Goal: Task Accomplishment & Management: Use online tool/utility

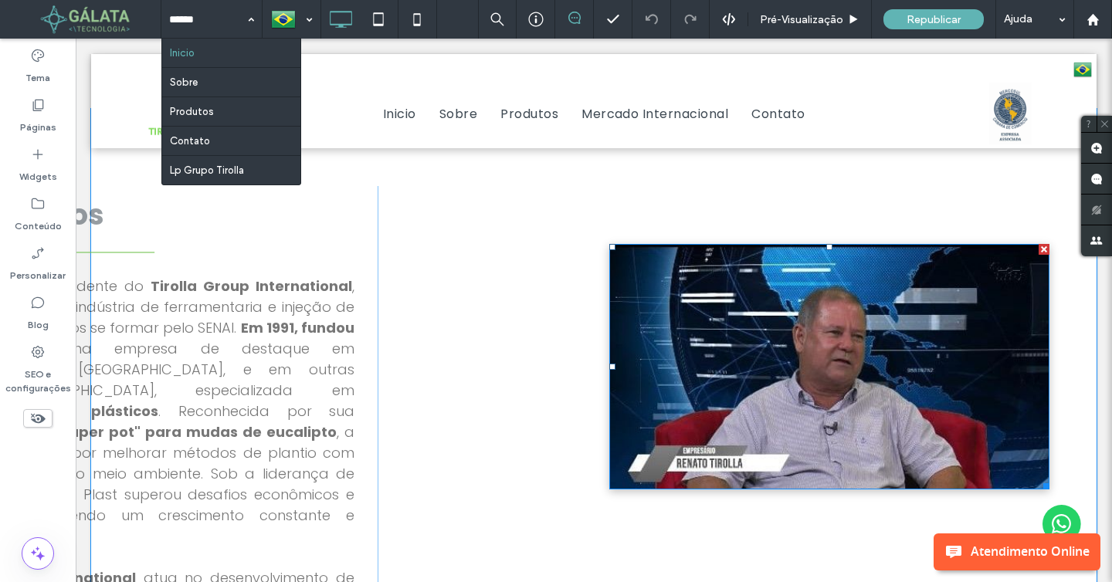
scroll to position [687, 0]
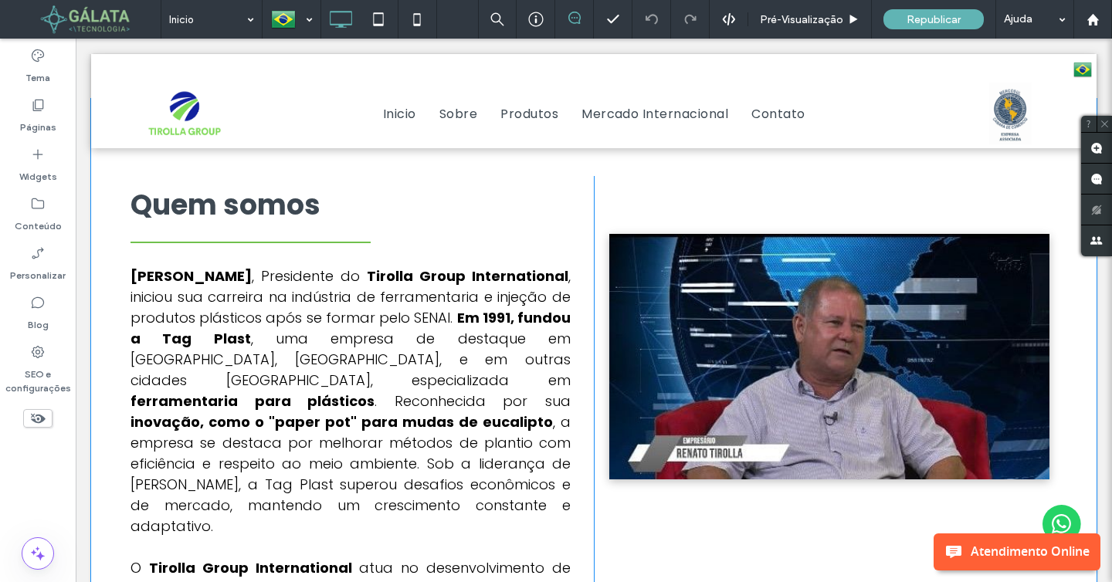
click at [608, 199] on div "Click To Paste" at bounding box center [825, 517] width 463 height 682
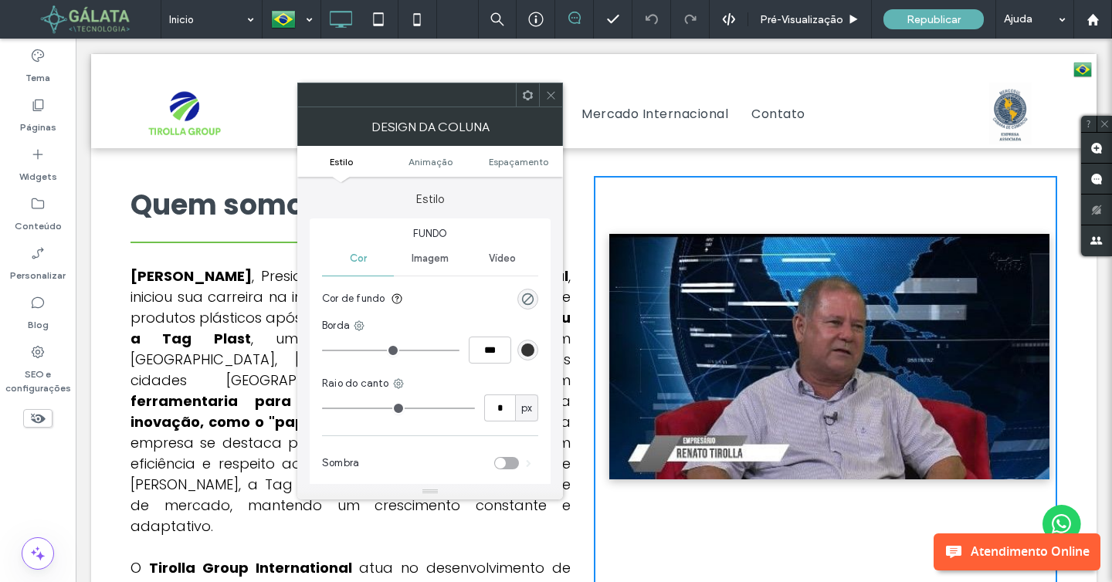
click at [549, 106] on span at bounding box center [551, 94] width 12 height 23
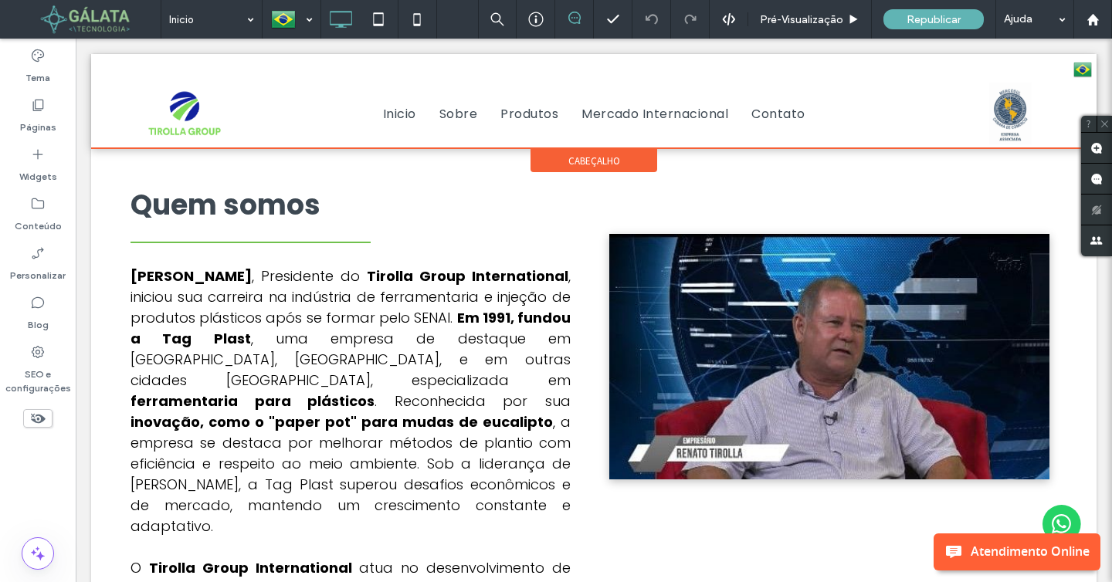
click at [455, 114] on div at bounding box center [593, 101] width 1005 height 94
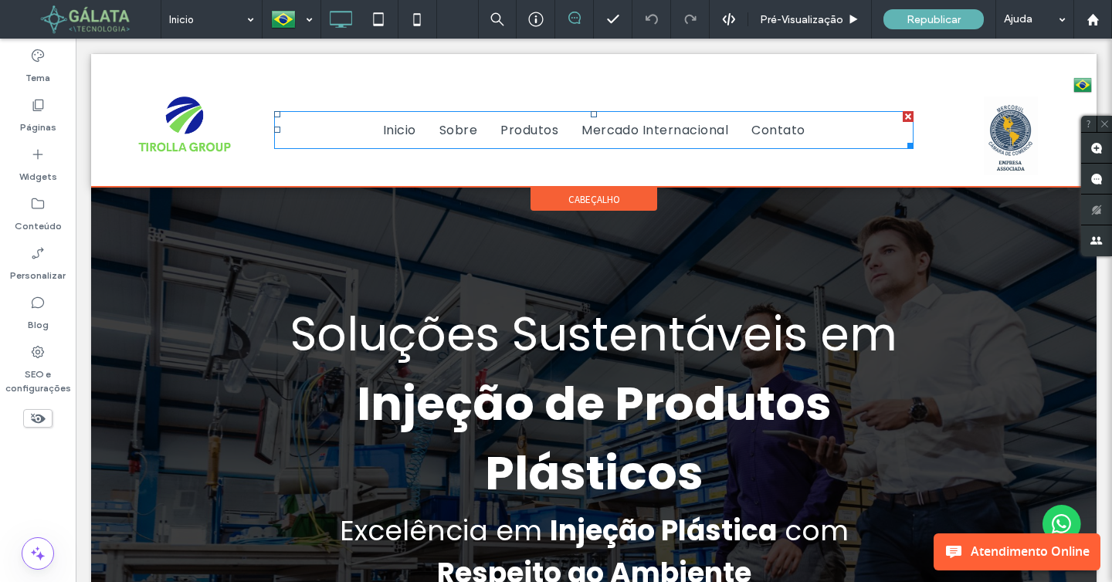
scroll to position [0, 0]
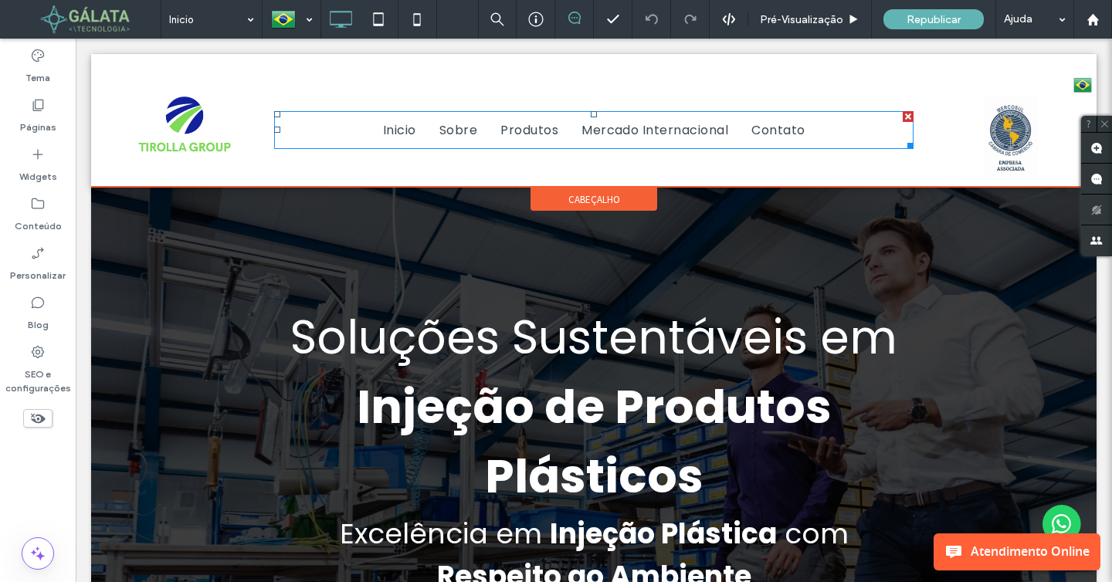
click at [455, 114] on nav "Inicio Sobre Produtos Mercado Internacional Contato" at bounding box center [593, 130] width 639 height 38
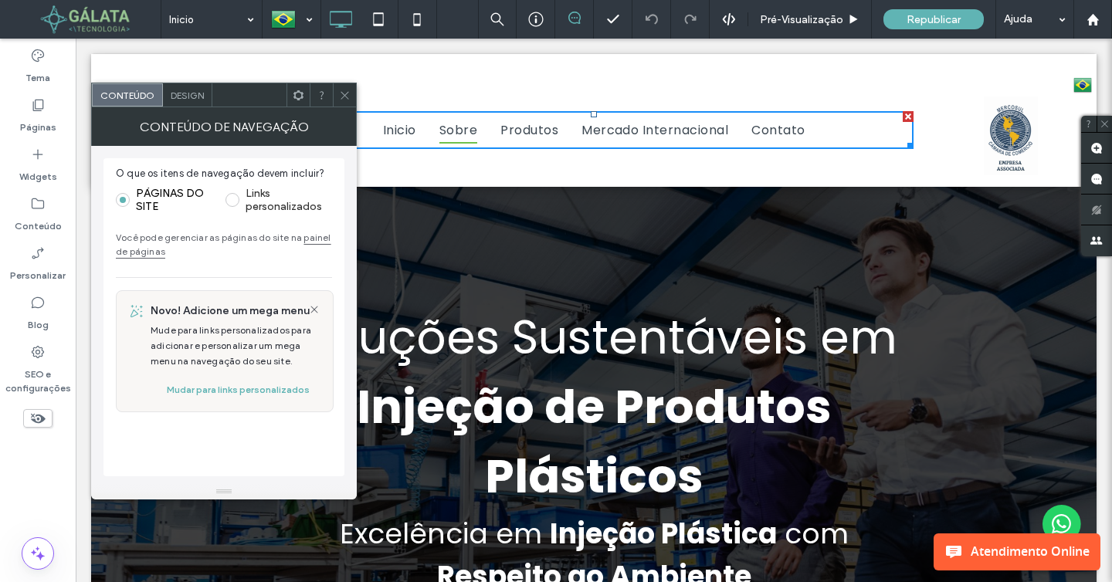
click at [455, 126] on span "Sobre" at bounding box center [458, 130] width 38 height 27
click at [338, 96] on div at bounding box center [344, 94] width 23 height 23
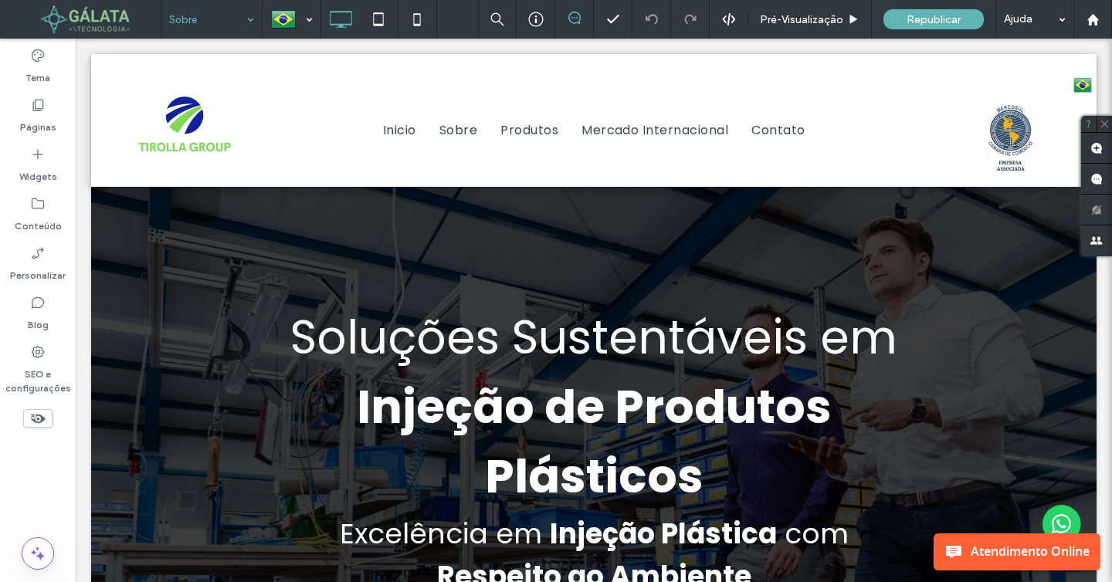
click at [237, 28] on input at bounding box center [207, 19] width 77 height 39
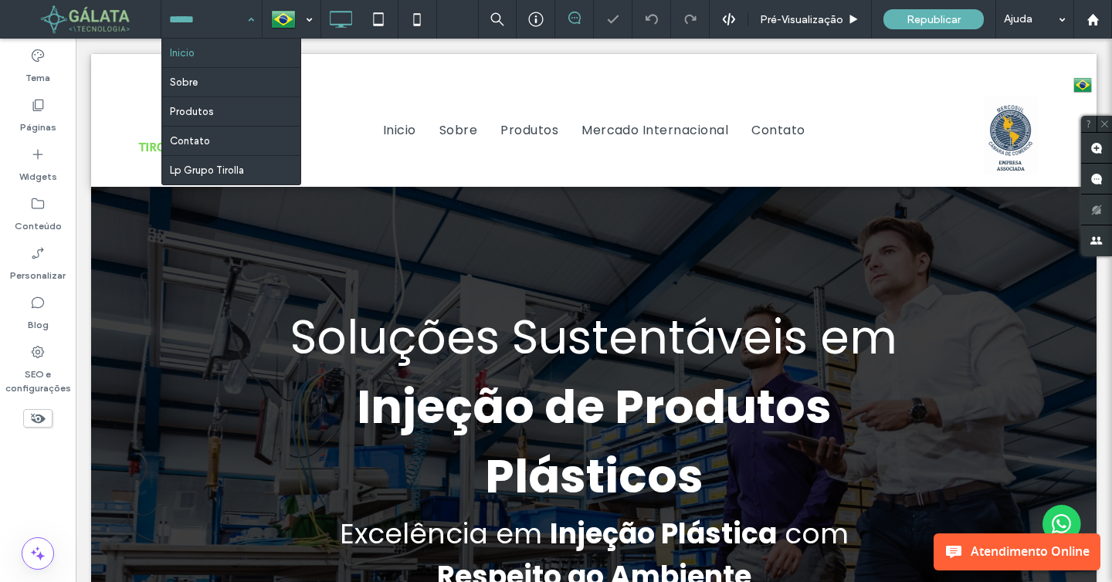
click at [238, 23] on input at bounding box center [207, 19] width 77 height 39
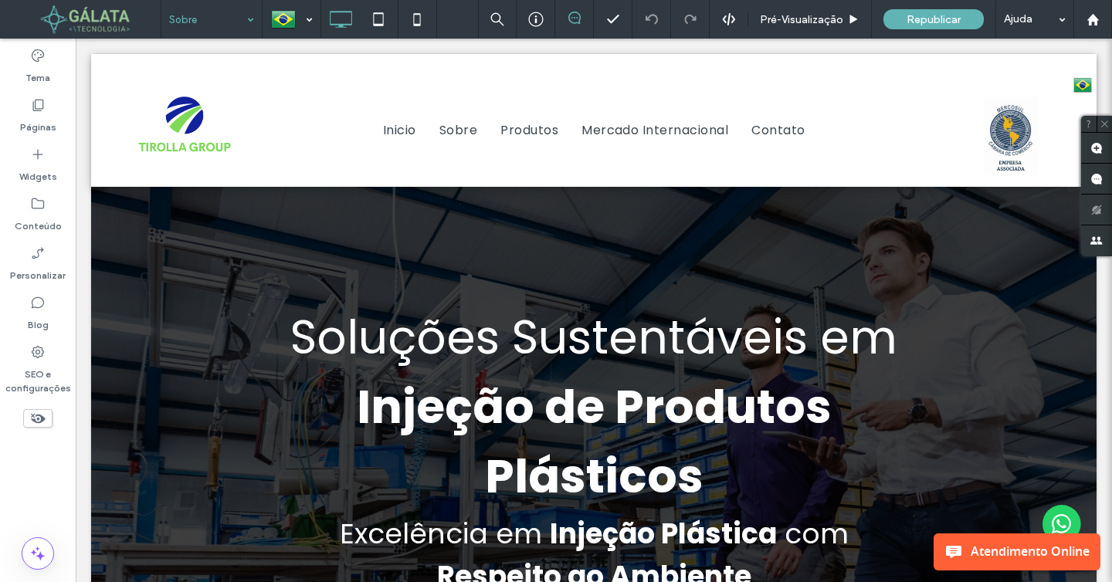
click at [229, 19] on input at bounding box center [207, 19] width 77 height 39
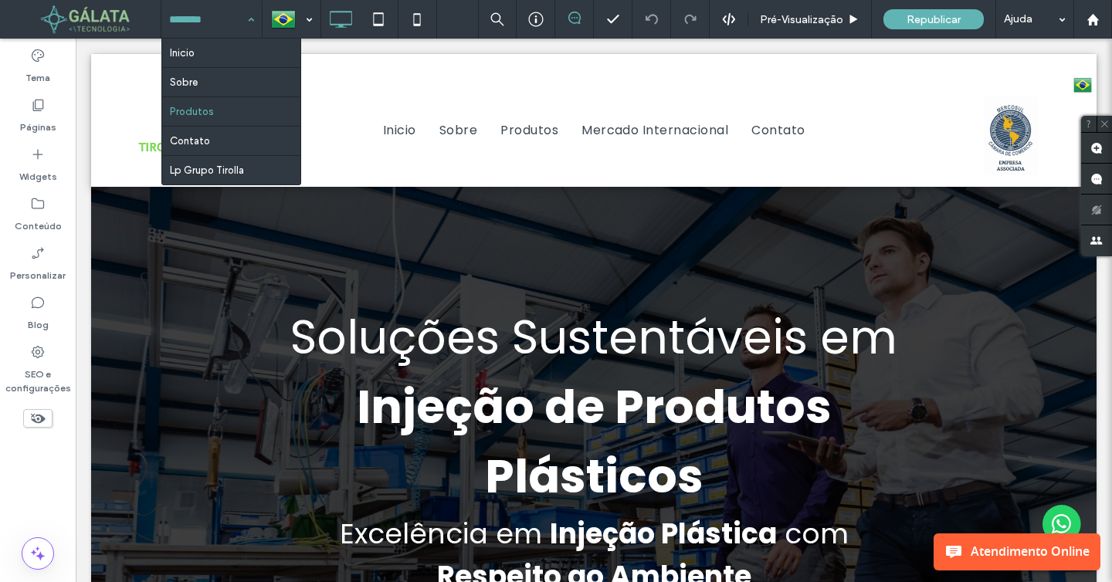
click at [242, 8] on div "Inicio Sobre Produtos Contato Lp Grupo Tirolla" at bounding box center [211, 19] width 100 height 39
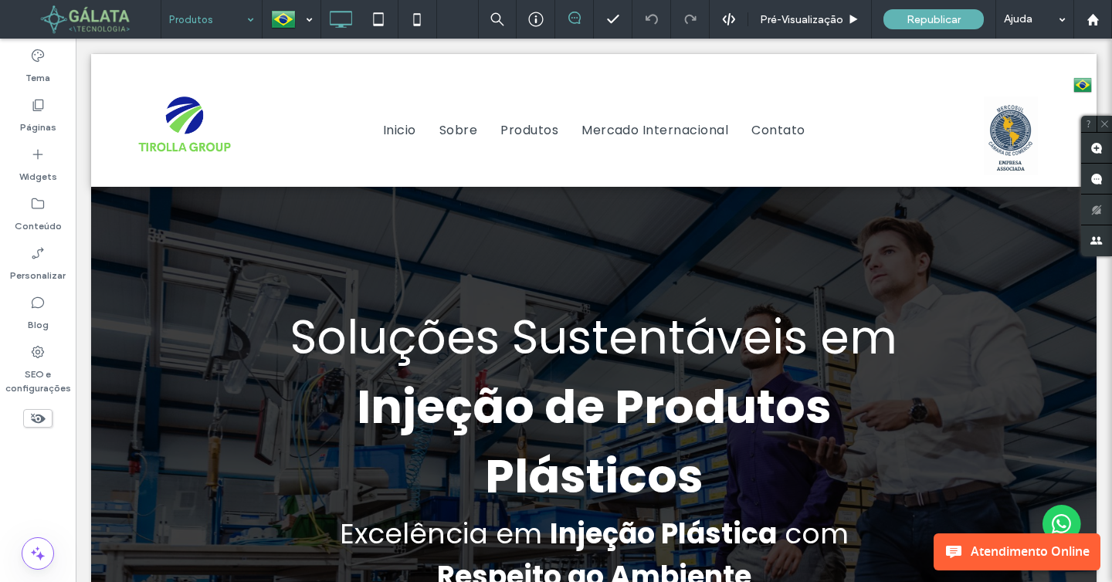
click at [242, 8] on div "Produtos" at bounding box center [211, 19] width 100 height 39
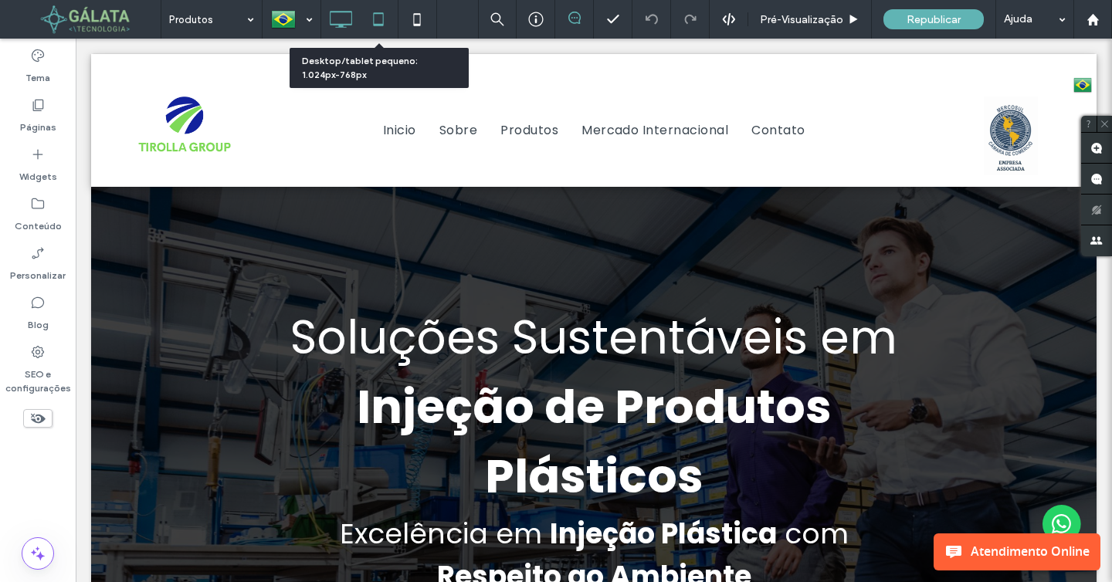
click at [386, 3] on div at bounding box center [379, 19] width 39 height 39
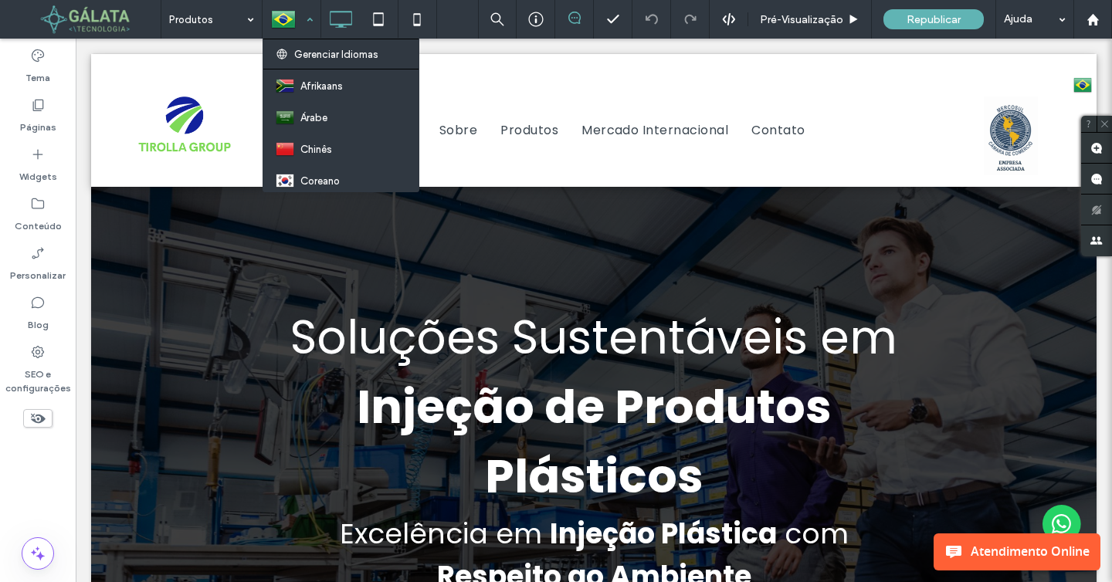
click at [293, 12] on div at bounding box center [291, 19] width 56 height 37
click at [292, 12] on div at bounding box center [291, 19] width 56 height 37
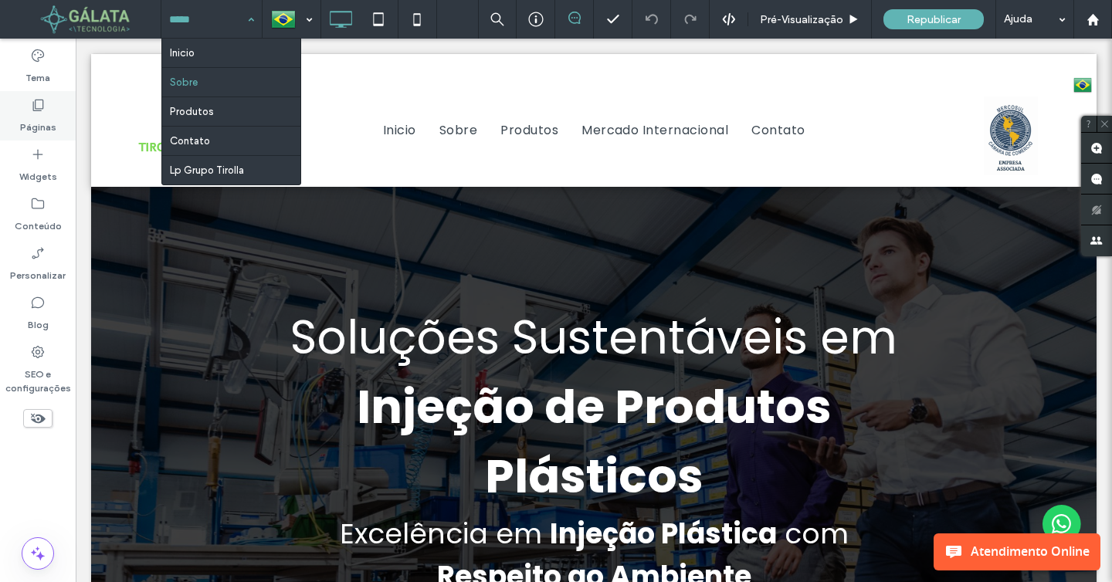
click at [37, 120] on label "Páginas" at bounding box center [38, 124] width 36 height 22
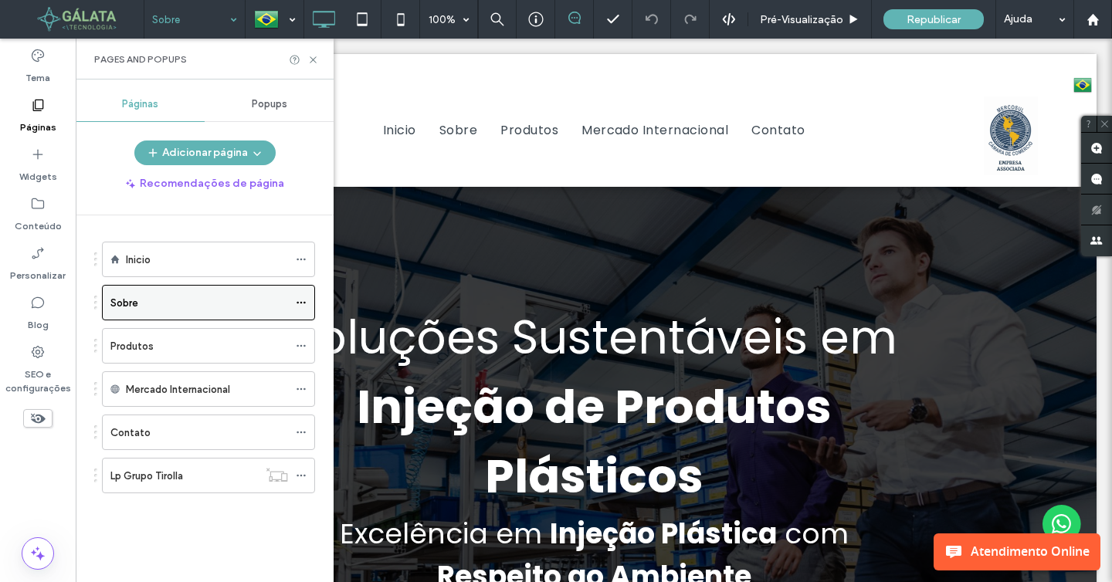
click at [303, 303] on icon at bounding box center [301, 302] width 11 height 11
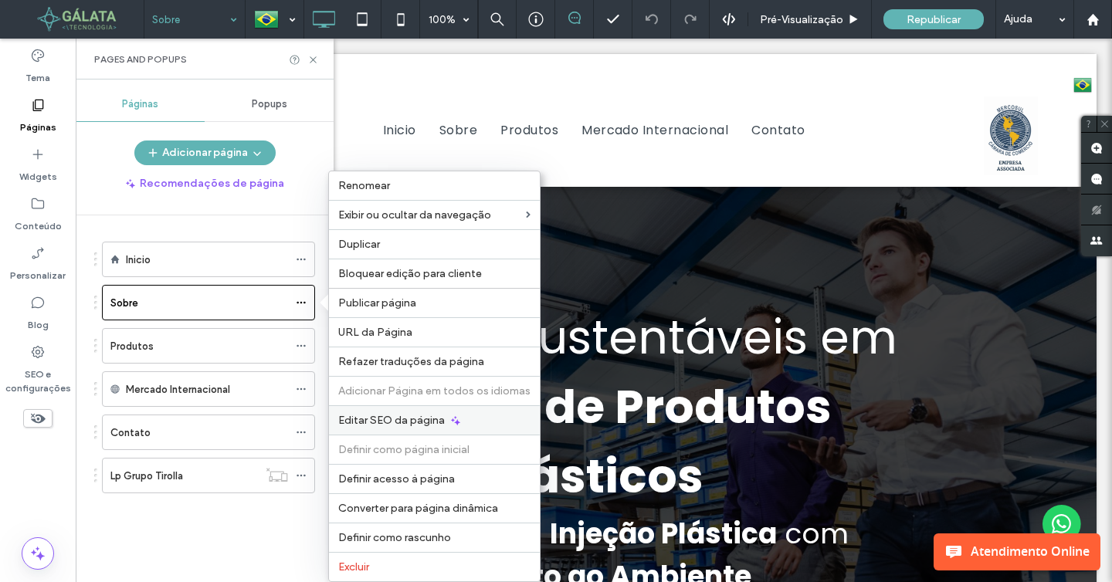
click at [375, 416] on span "Editar SEO da página" at bounding box center [391, 420] width 107 height 13
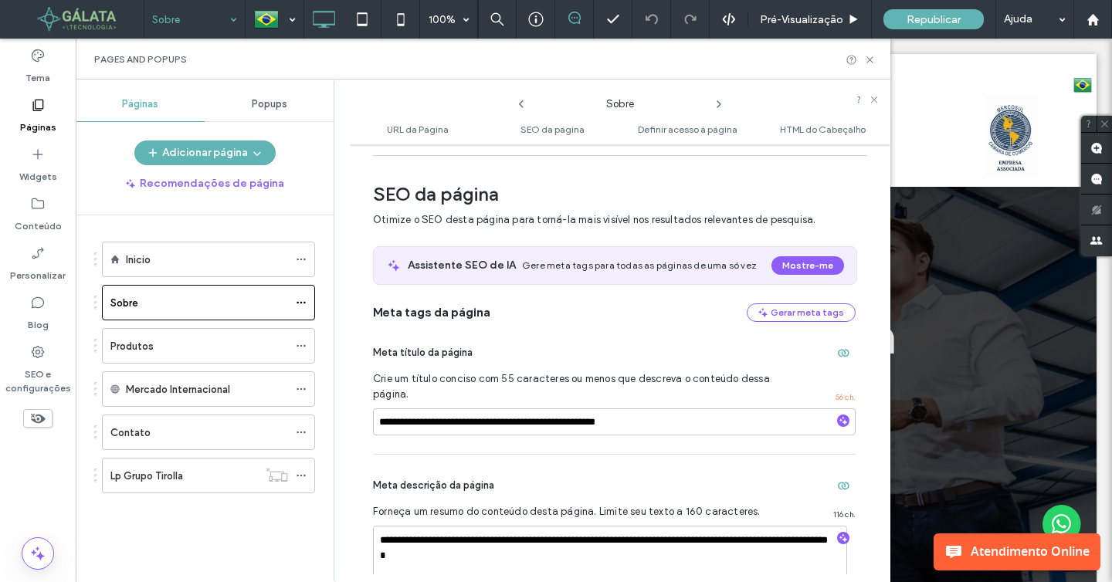
scroll to position [206, 0]
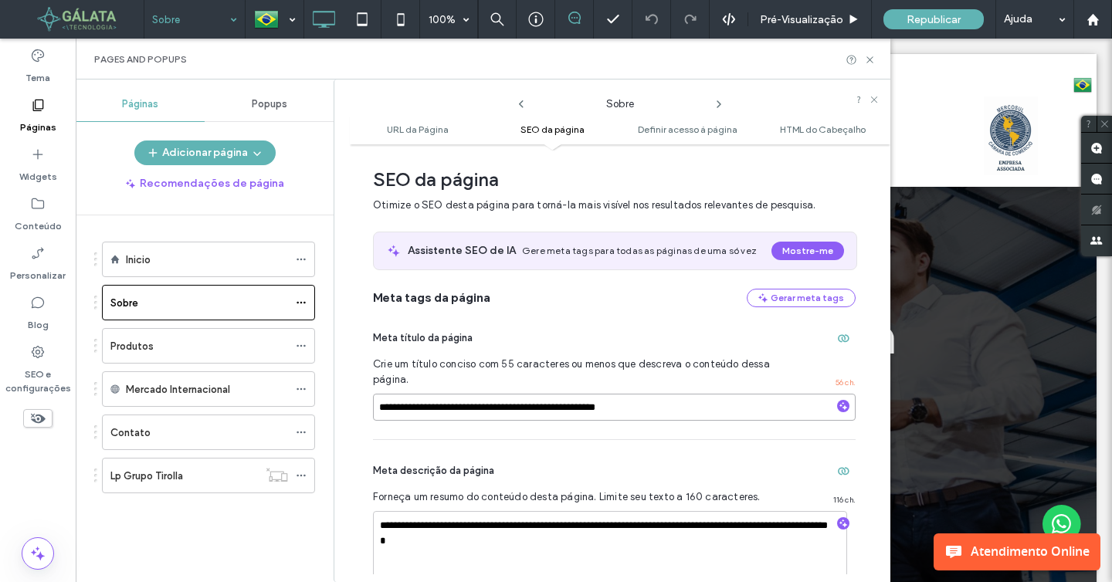
drag, startPoint x: 473, startPoint y: 411, endPoint x: 383, endPoint y: 411, distance: 90.3
click at [383, 411] on input "**********" at bounding box center [614, 407] width 483 height 27
click at [874, 61] on icon at bounding box center [870, 60] width 12 height 12
